Goal: Task Accomplishment & Management: Manage account settings

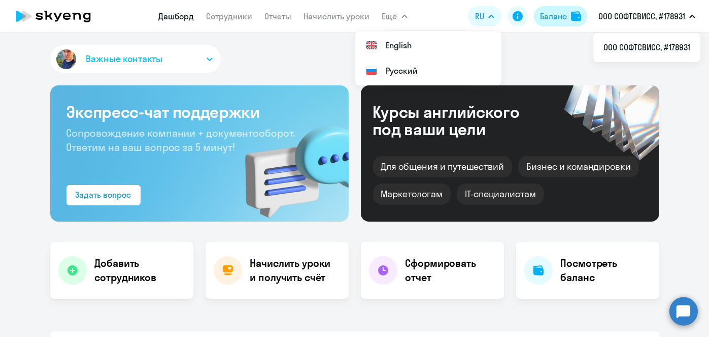
click at [557, 19] on div "Баланс" at bounding box center [553, 16] width 27 height 12
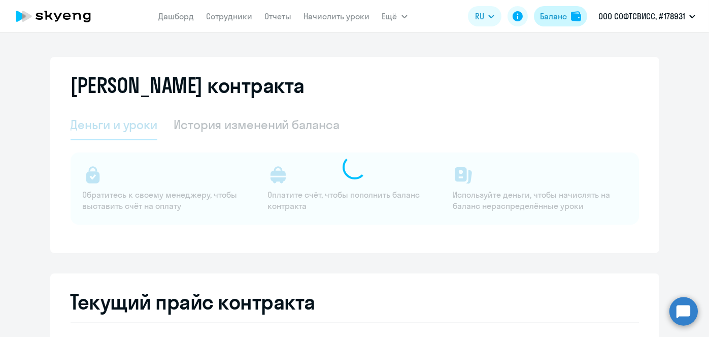
select select "english_adult_not_native_speaker"
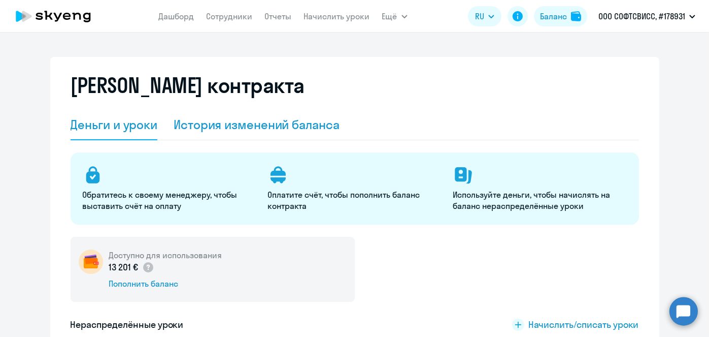
click at [297, 122] on div "История изменений баланса" at bounding box center [257, 124] width 166 height 16
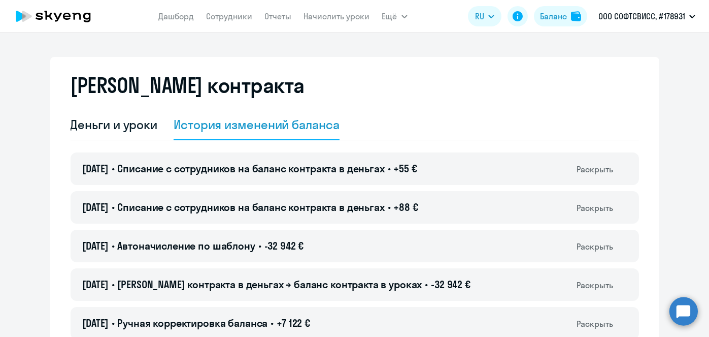
click at [304, 247] on span "-32 942 €" at bounding box center [285, 245] width 40 height 13
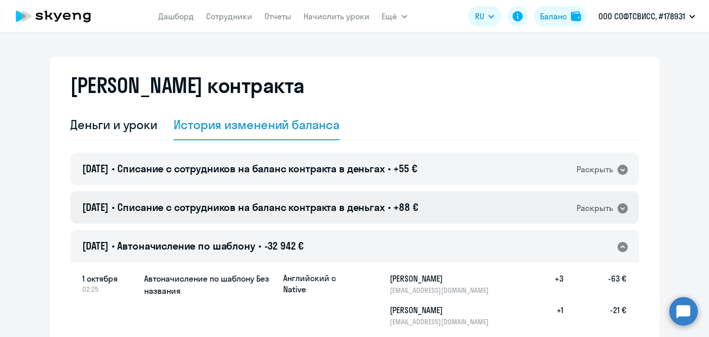
click at [618, 208] on icon at bounding box center [623, 208] width 12 height 12
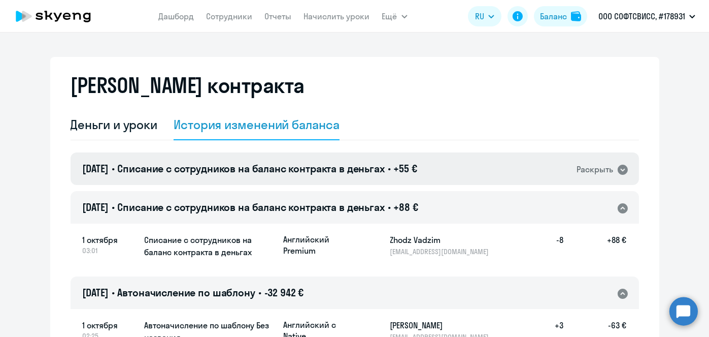
click at [618, 171] on icon at bounding box center [623, 170] width 10 height 10
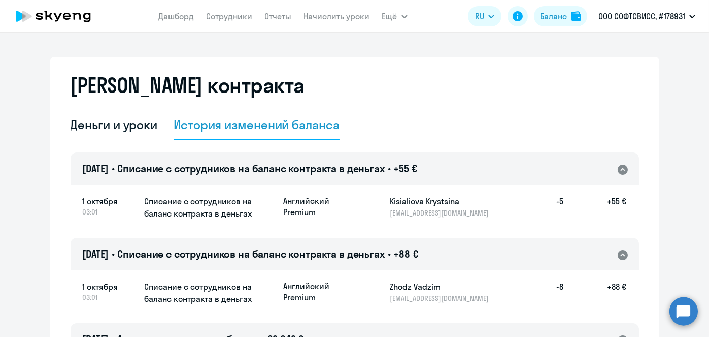
click at [490, 97] on div "[PERSON_NAME] контракта" at bounding box center [355, 91] width 569 height 37
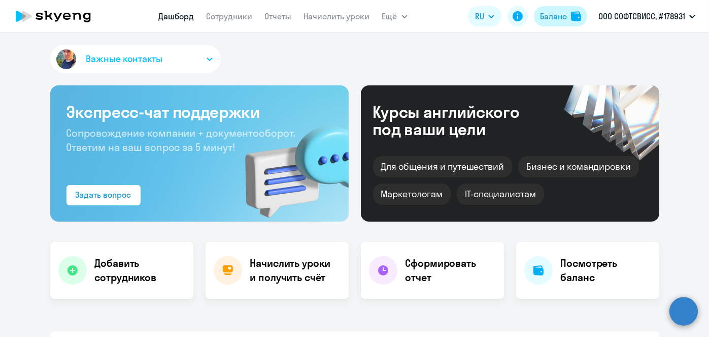
click at [558, 22] on div "Баланс" at bounding box center [553, 16] width 27 height 12
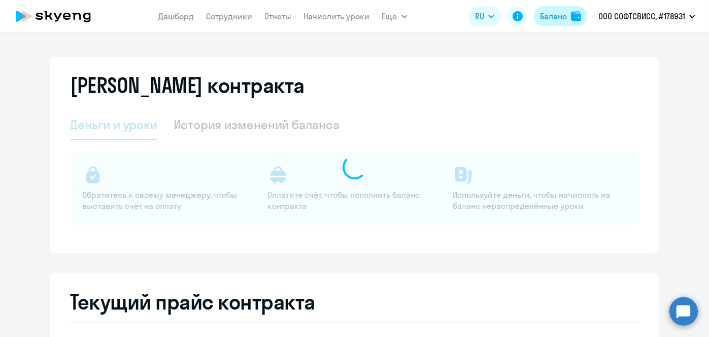
select select "english_adult_not_native_speaker"
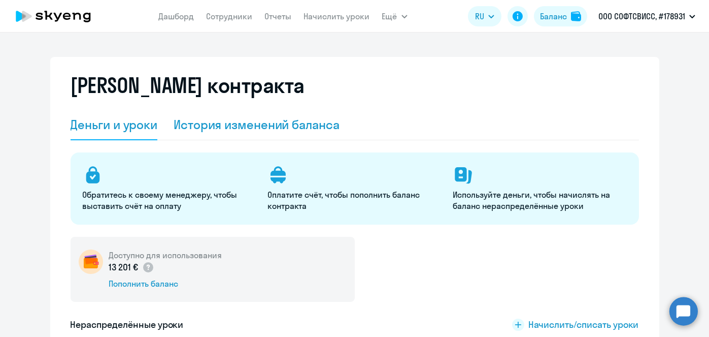
click at [314, 132] on div "История изменений баланса" at bounding box center [257, 124] width 166 height 16
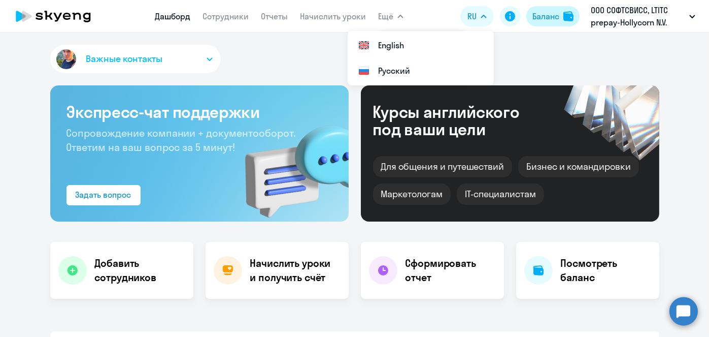
select select "30"
click at [548, 16] on div "Баланс" at bounding box center [546, 16] width 27 height 12
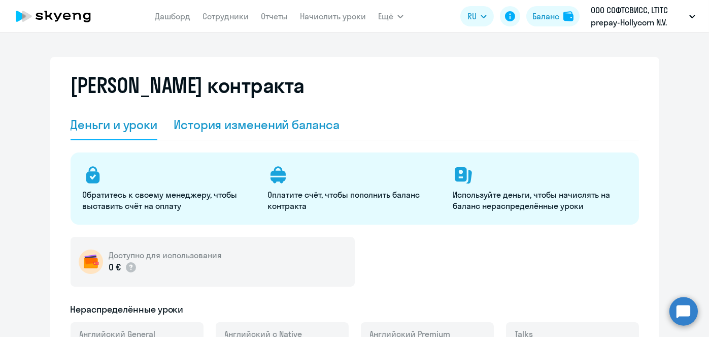
select select "english_adult_not_native_speaker"
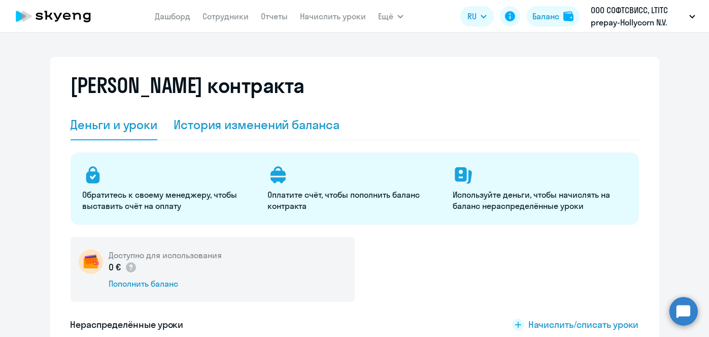
click at [326, 120] on div "История изменений баланса" at bounding box center [257, 124] width 166 height 16
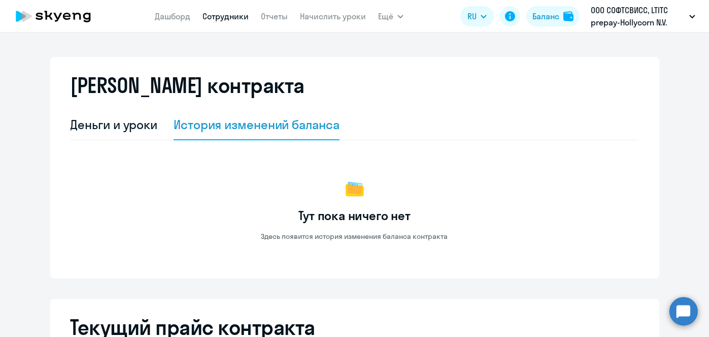
click at [229, 17] on link "Сотрудники" at bounding box center [226, 16] width 46 height 10
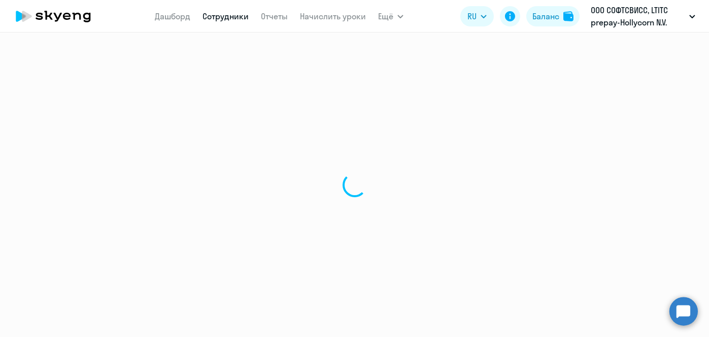
select select "30"
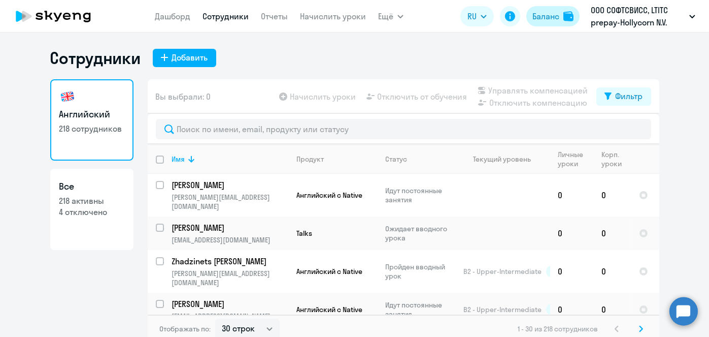
click at [560, 25] on button "Баланс" at bounding box center [553, 16] width 53 height 20
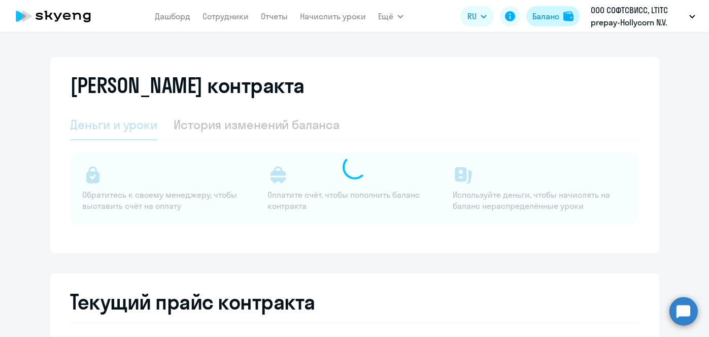
select select "english_adult_not_native_speaker"
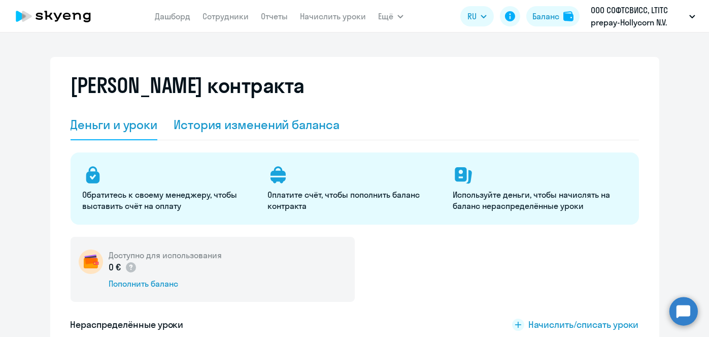
click at [273, 133] on div "История изменений баланса" at bounding box center [257, 125] width 166 height 30
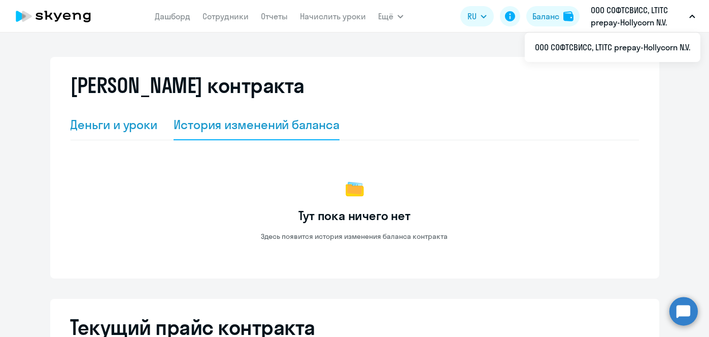
click at [113, 135] on div "Деньги и уроки" at bounding box center [114, 125] width 87 height 30
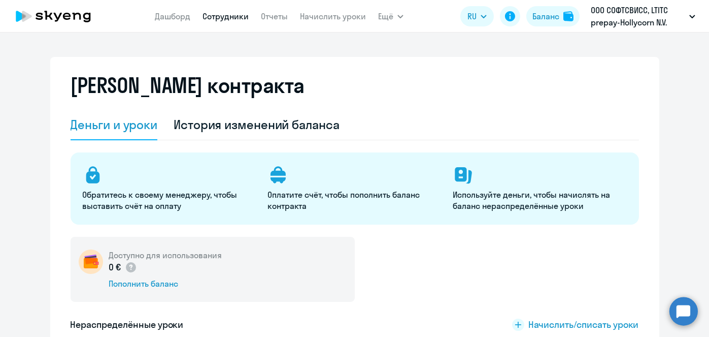
click at [227, 20] on link "Сотрудники" at bounding box center [226, 16] width 46 height 10
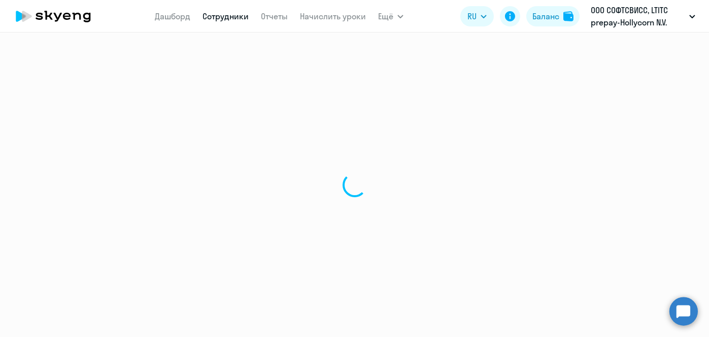
select select "30"
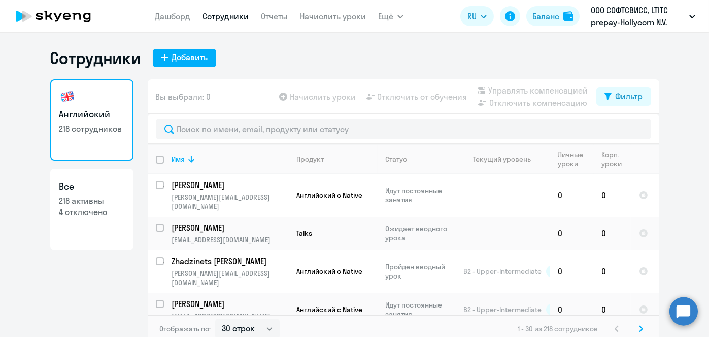
click at [240, 19] on link "Сотрудники" at bounding box center [226, 16] width 46 height 10
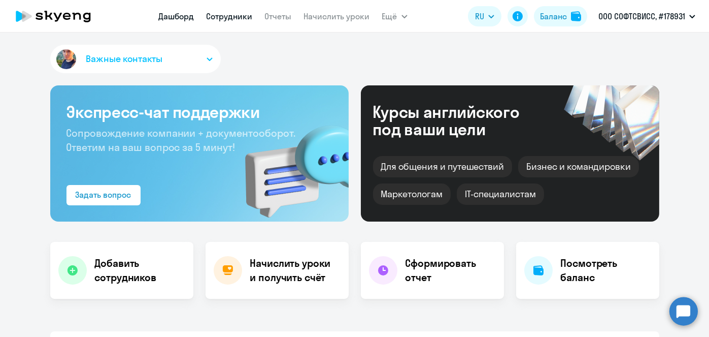
click at [235, 18] on link "Сотрудники" at bounding box center [230, 16] width 46 height 10
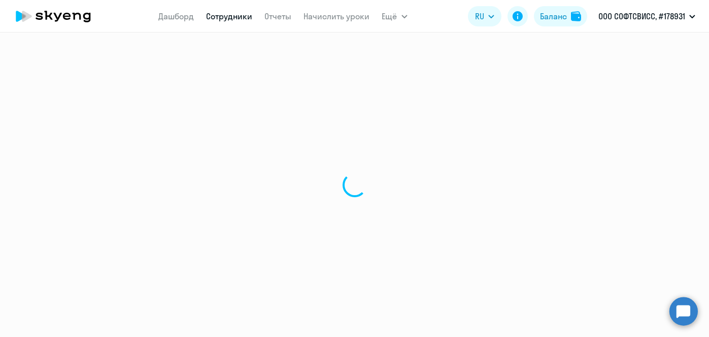
select select "30"
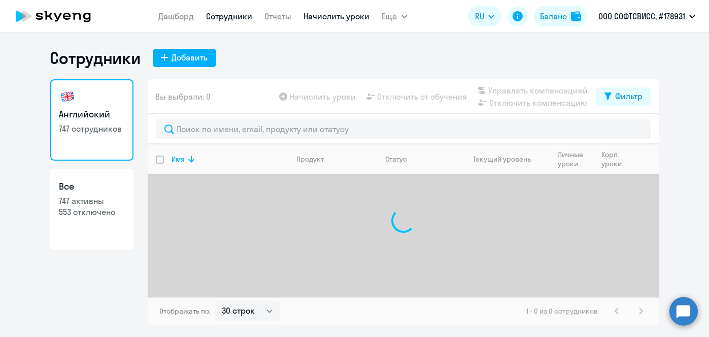
click at [348, 18] on link "Начислить уроки" at bounding box center [337, 16] width 66 height 10
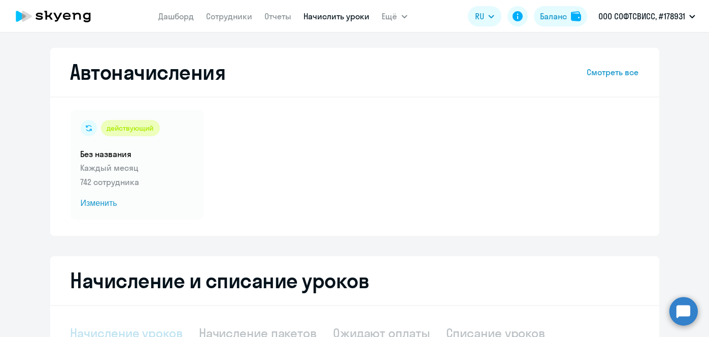
select select "10"
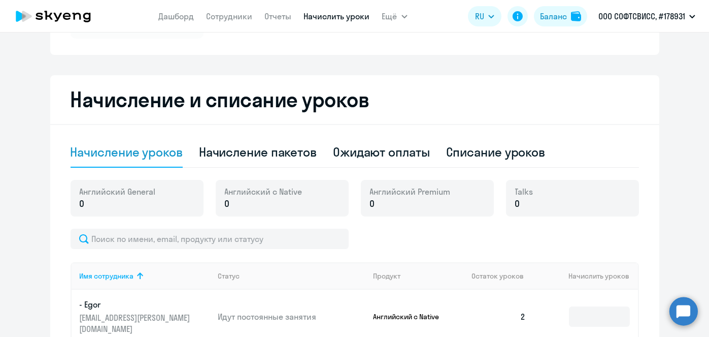
scroll to position [188, 0]
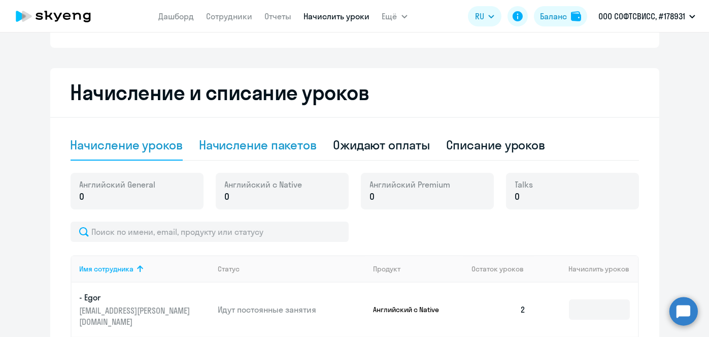
click at [261, 147] on div "Начисление пакетов" at bounding box center [258, 145] width 118 height 16
select select "10"
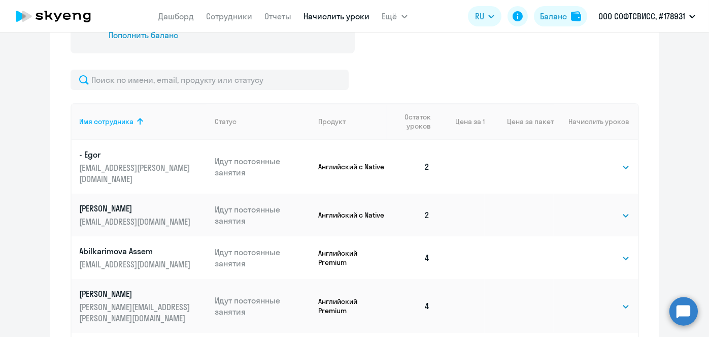
scroll to position [378, 0]
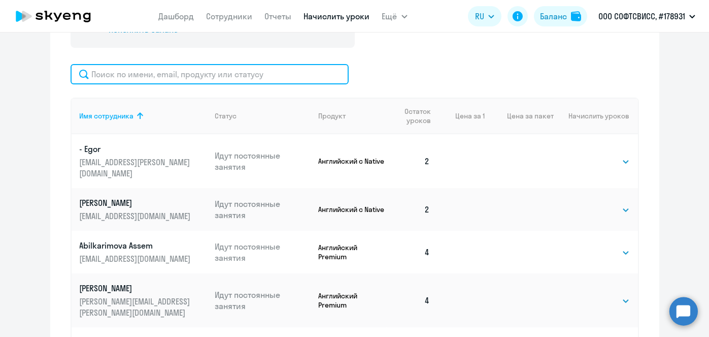
click at [266, 80] on input "text" at bounding box center [210, 74] width 278 height 20
paste input "Pavlova"
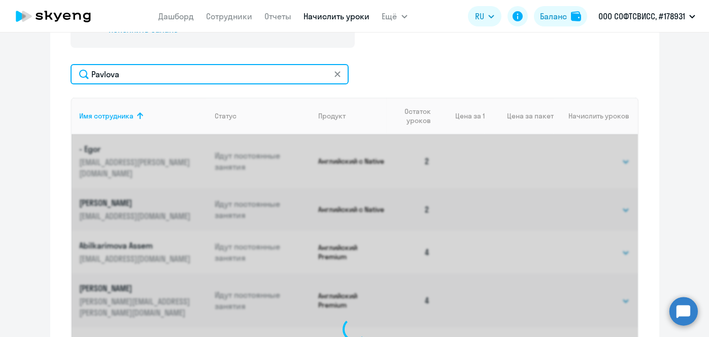
scroll to position [376, 0]
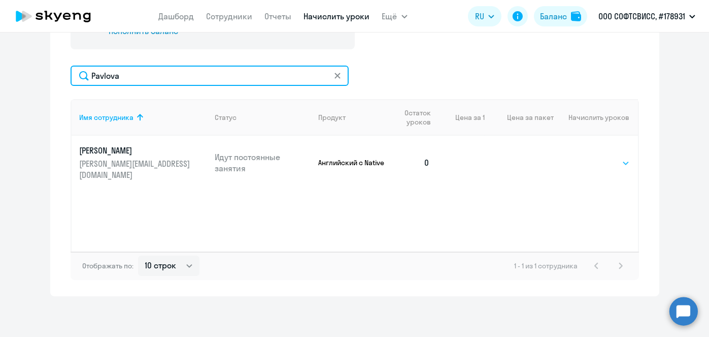
type input "Pavlova"
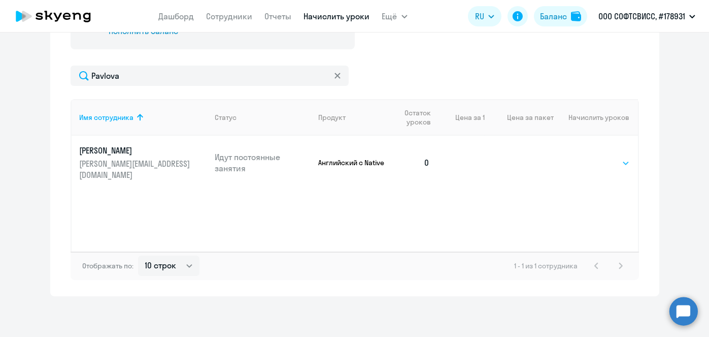
click at [621, 158] on select "Выбрать 1 4 5 9 10 13" at bounding box center [610, 163] width 42 height 12
select select "4"
click at [589, 157] on select "Выбрать 1 4 5 9 10 13" at bounding box center [610, 163] width 42 height 12
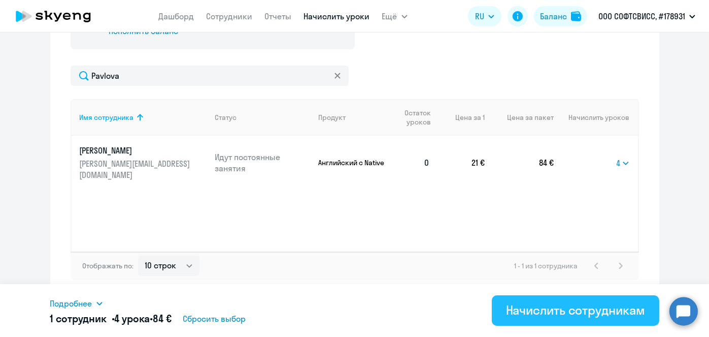
click at [582, 310] on div "Начислить сотрудникам" at bounding box center [575, 310] width 139 height 16
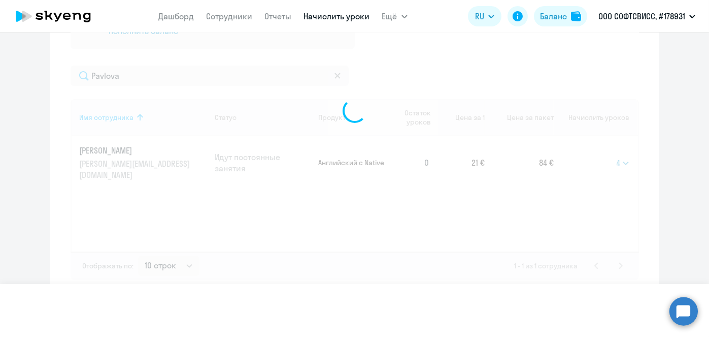
select select
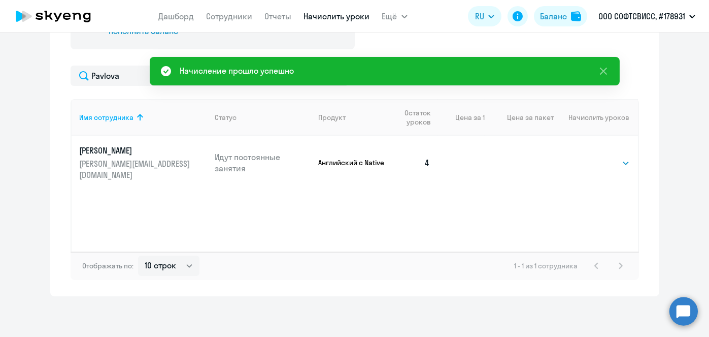
scroll to position [110, 0]
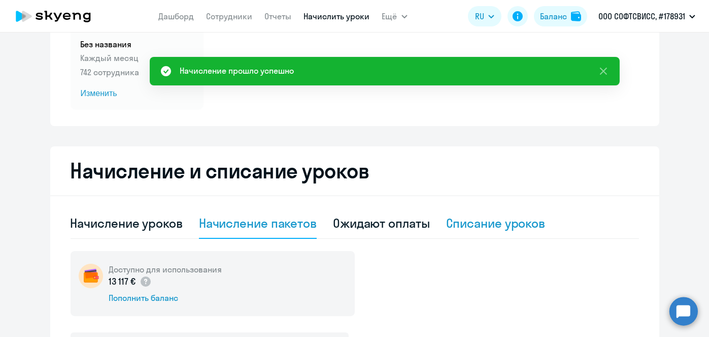
click at [461, 217] on div "Списание уроков" at bounding box center [496, 223] width 100 height 16
select select "10"
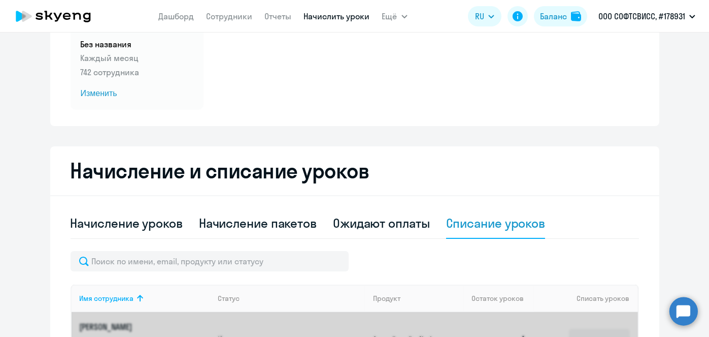
scroll to position [295, 0]
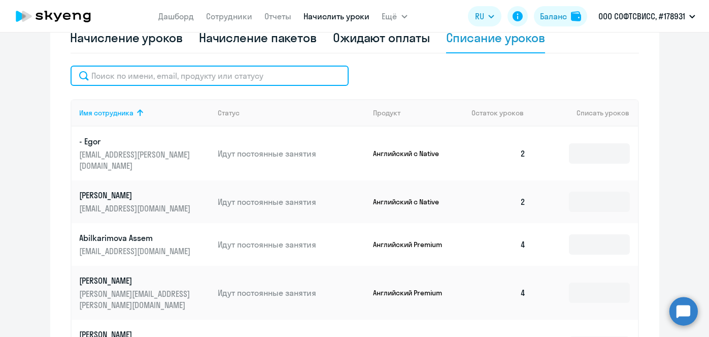
click at [234, 79] on input "text" at bounding box center [210, 76] width 278 height 20
paste input "Pavlova"
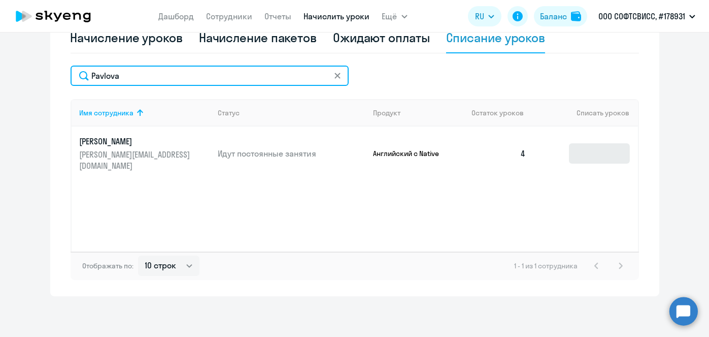
type input "Pavlova"
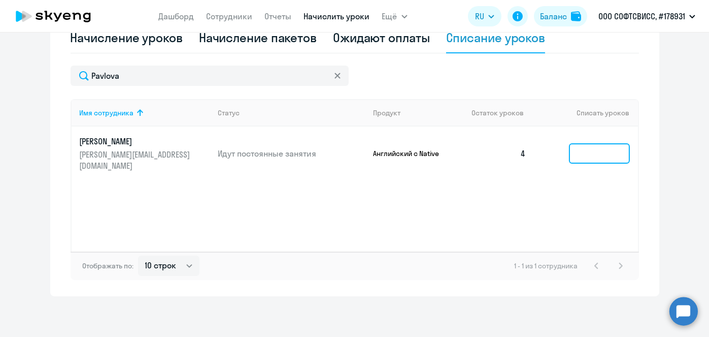
click at [594, 146] on input at bounding box center [599, 153] width 61 height 20
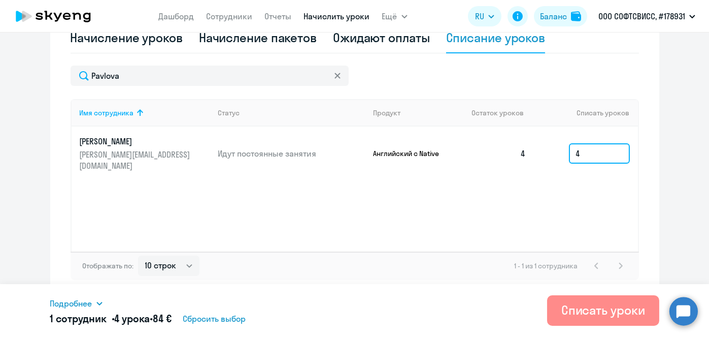
type input "4"
click at [586, 312] on div "Списать уроки" at bounding box center [604, 310] width 84 height 16
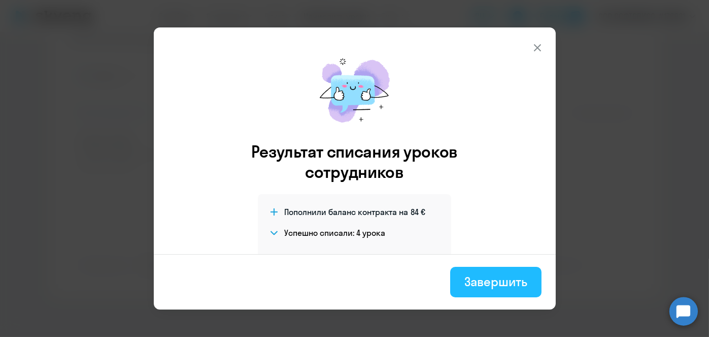
click at [494, 275] on div "Завершить" at bounding box center [496, 281] width 62 height 16
